Goal: Task Accomplishment & Management: Manage account settings

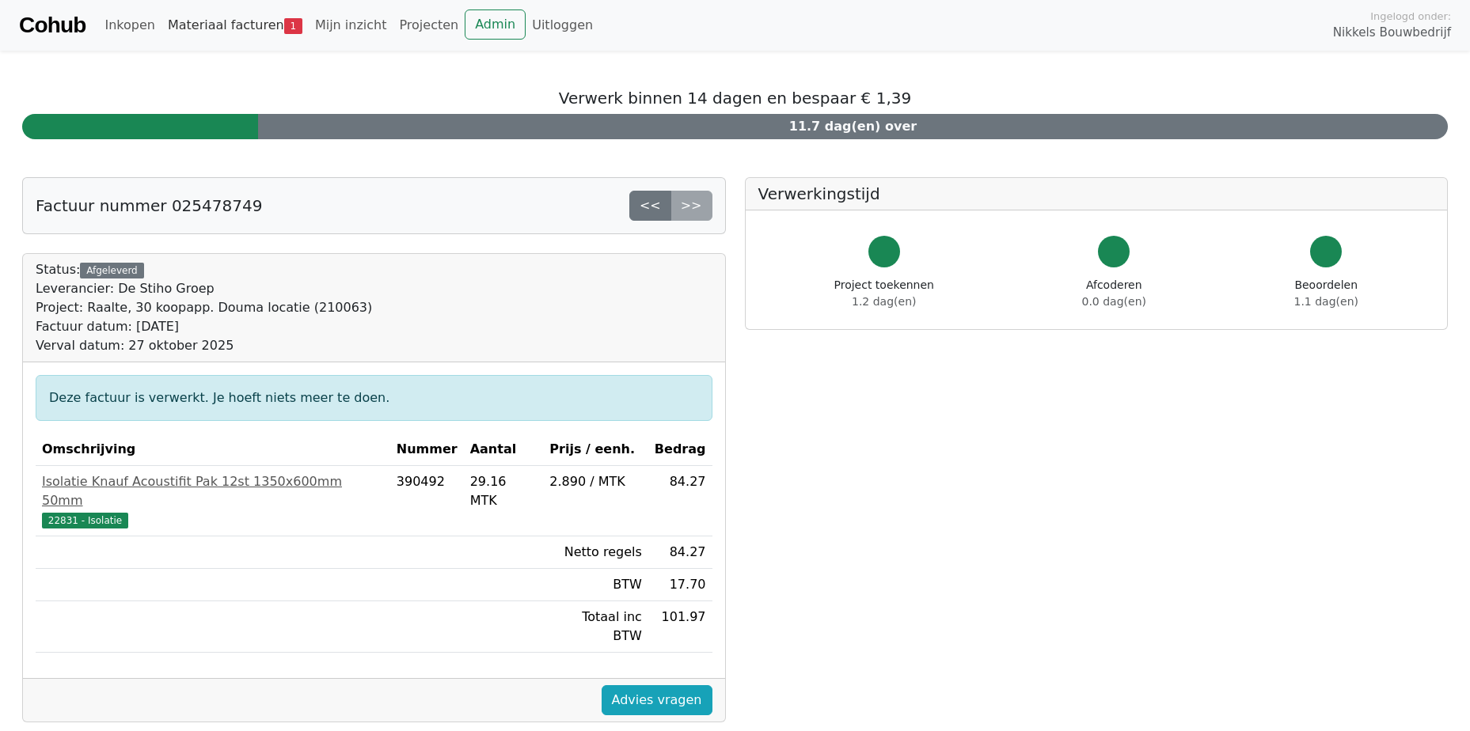
click at [240, 23] on link "Materiaal facturen 1" at bounding box center [234, 25] width 147 height 32
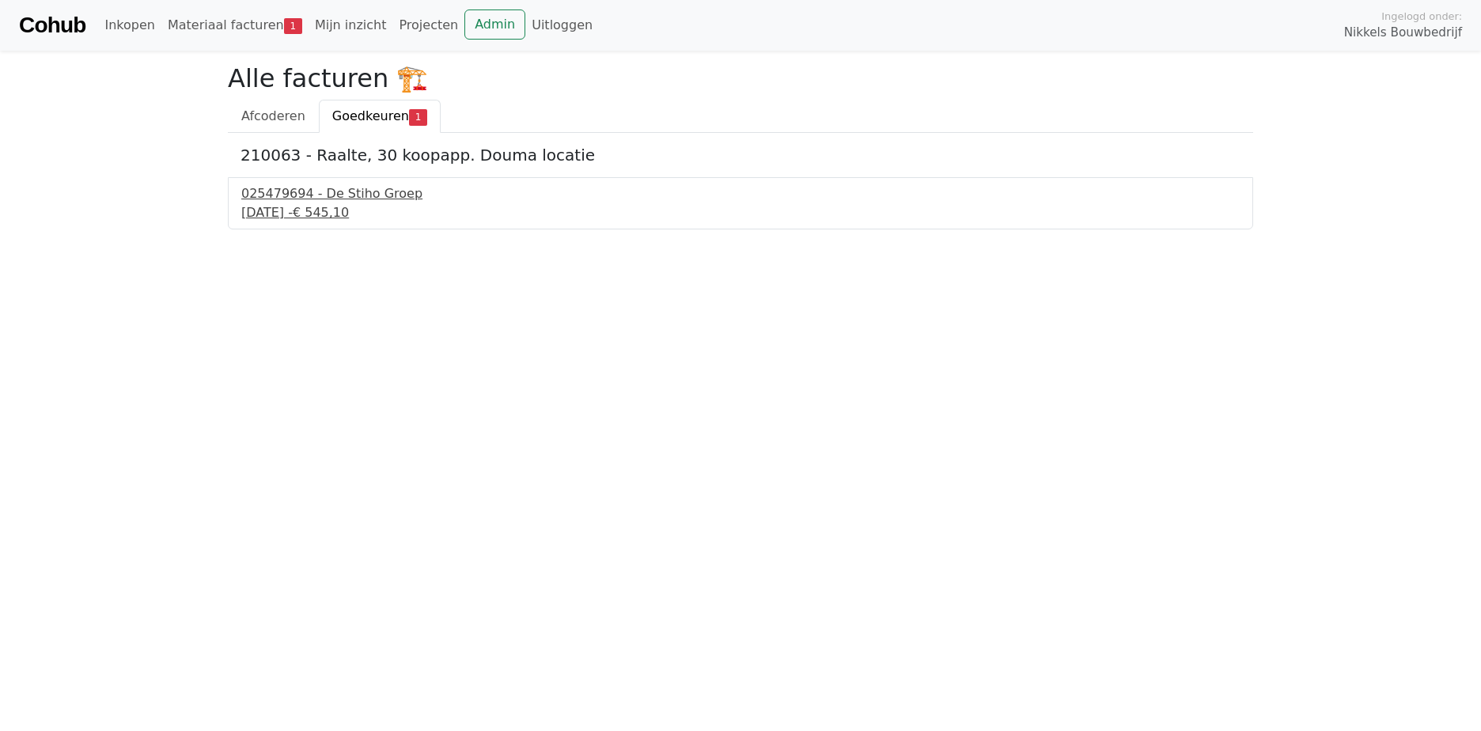
click at [349, 206] on span "€ 545,10" at bounding box center [321, 212] width 56 height 15
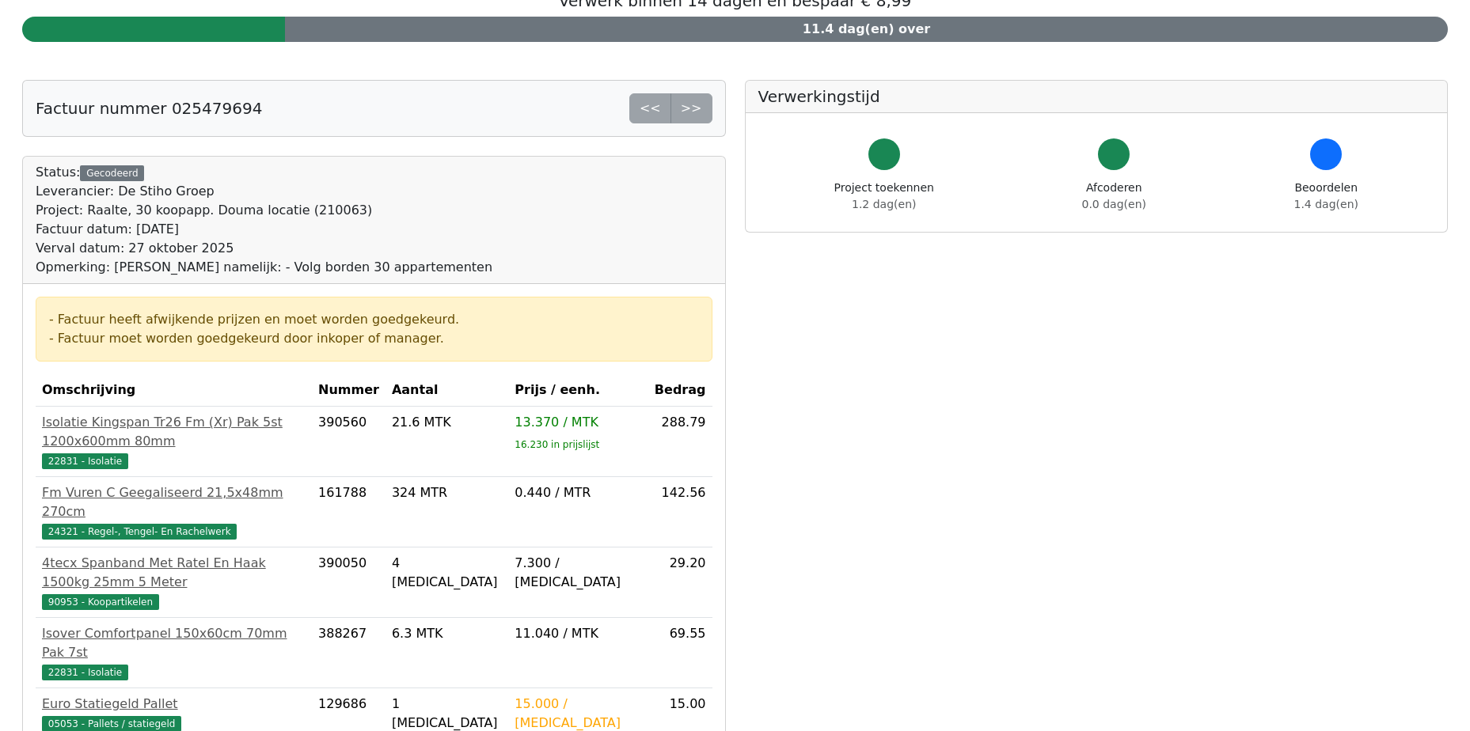
scroll to position [317, 0]
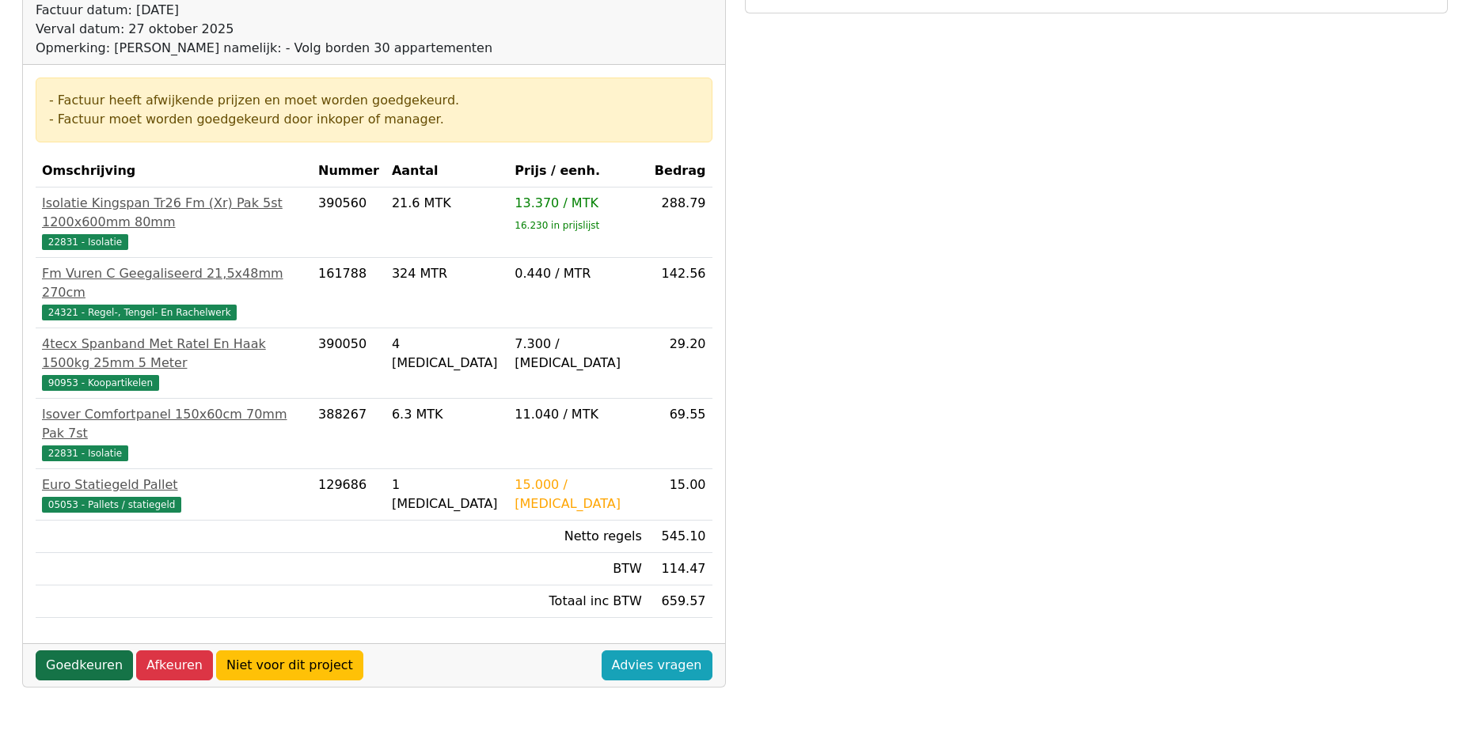
click at [63, 651] on link "Goedkeuren" at bounding box center [84, 666] width 97 height 30
